Goal: Information Seeking & Learning: Learn about a topic

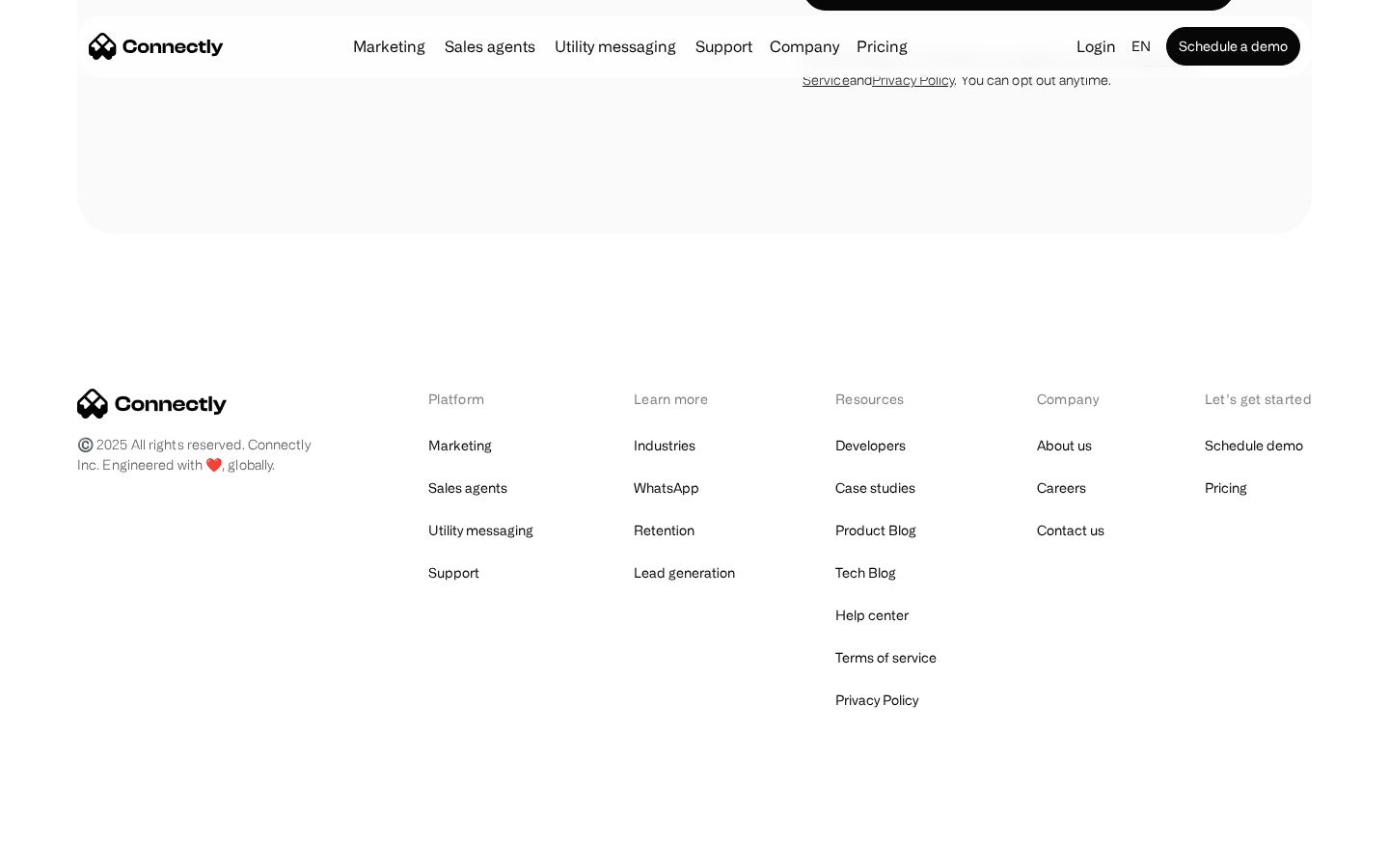
scroll to position [6862, 0]
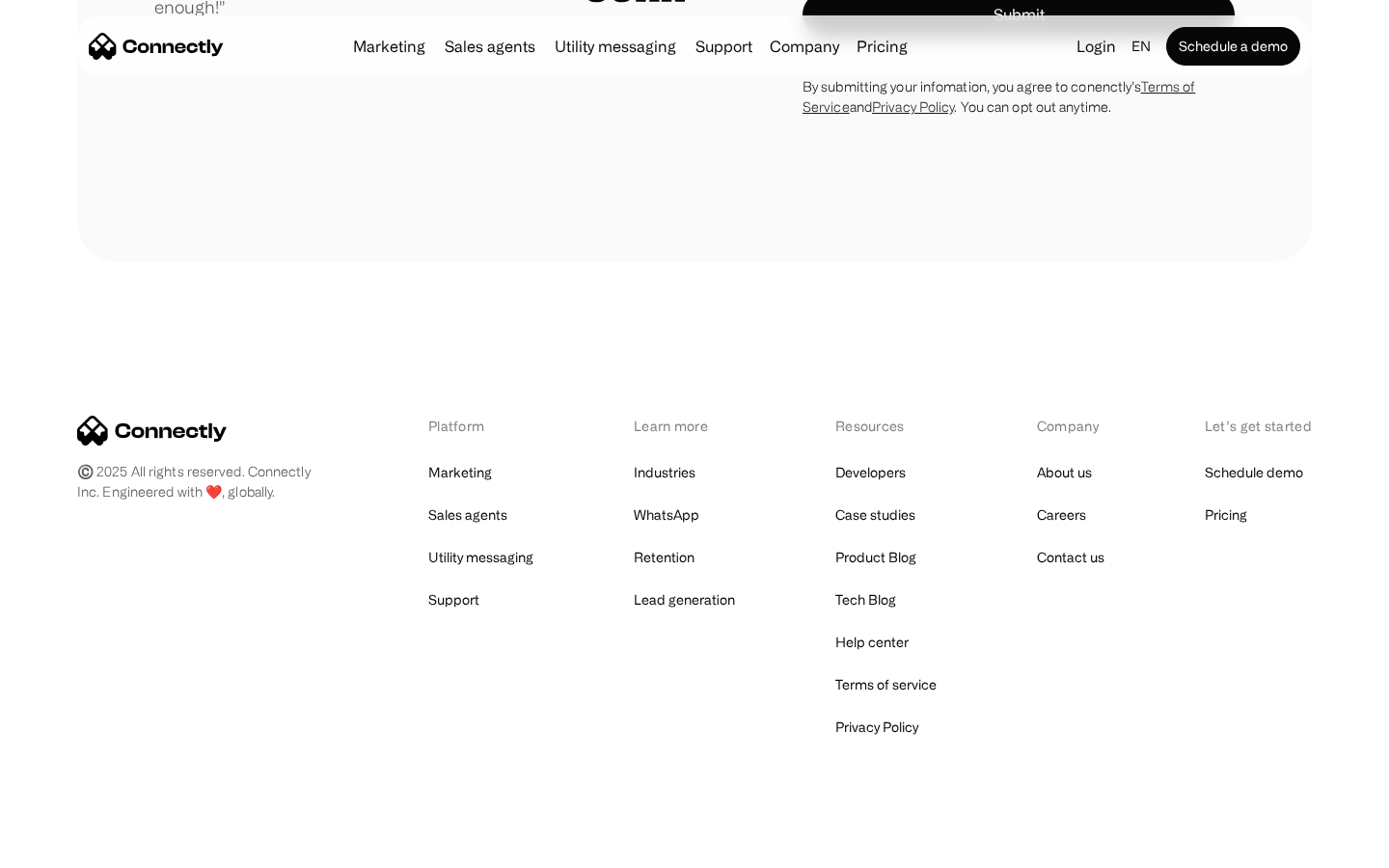
scroll to position [5462, 0]
